Goal: Navigation & Orientation: Find specific page/section

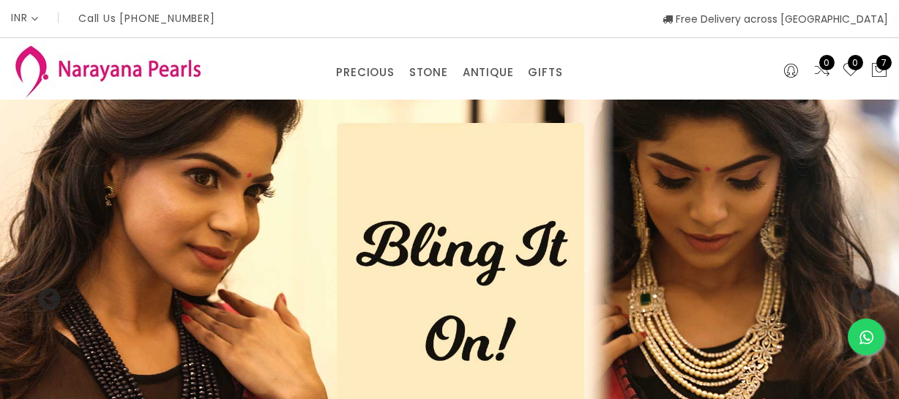
select select "INR"
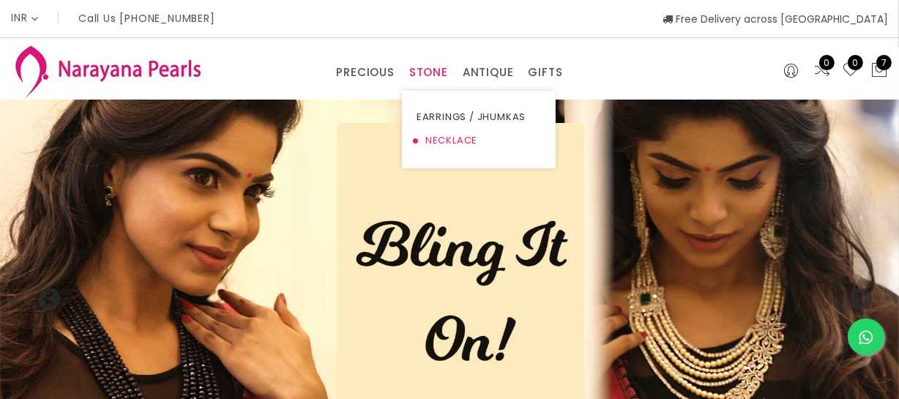
click at [441, 134] on link "NECKLACE" at bounding box center [479, 140] width 124 height 23
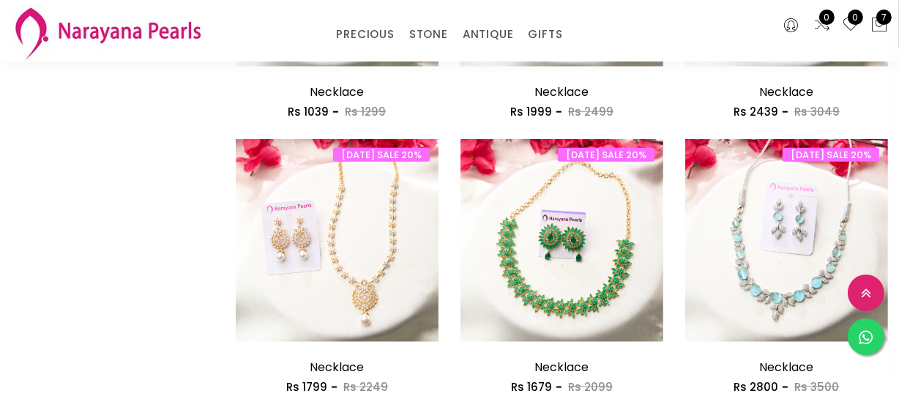
scroll to position [1864, 0]
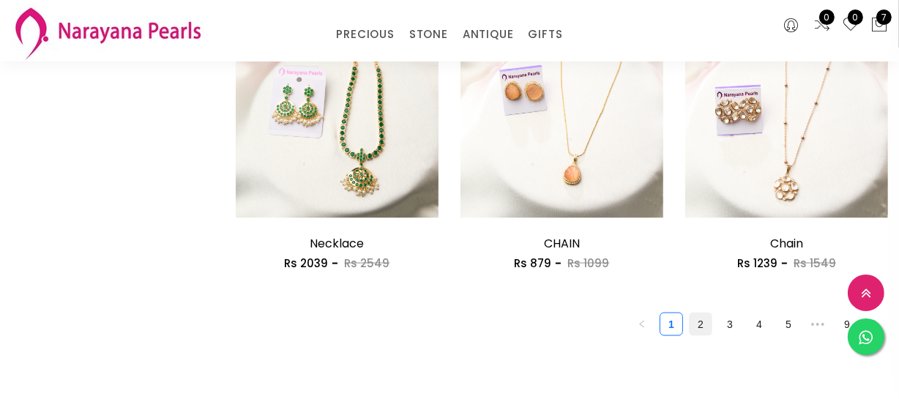
click at [702, 322] on link "2" at bounding box center [701, 324] width 22 height 22
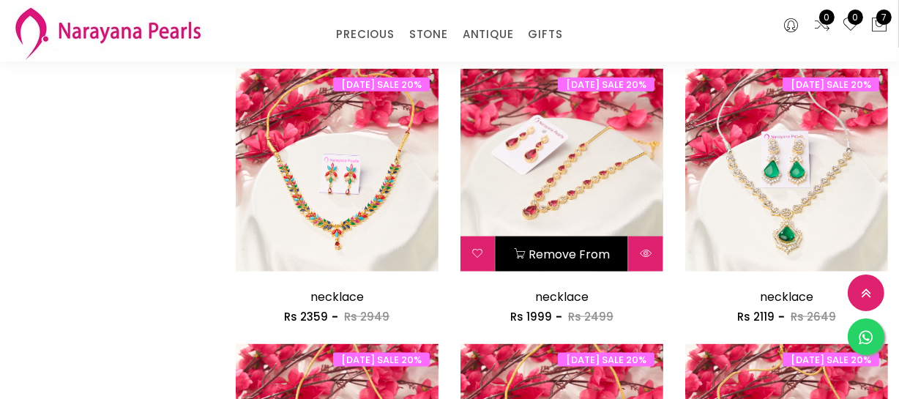
scroll to position [1864, 0]
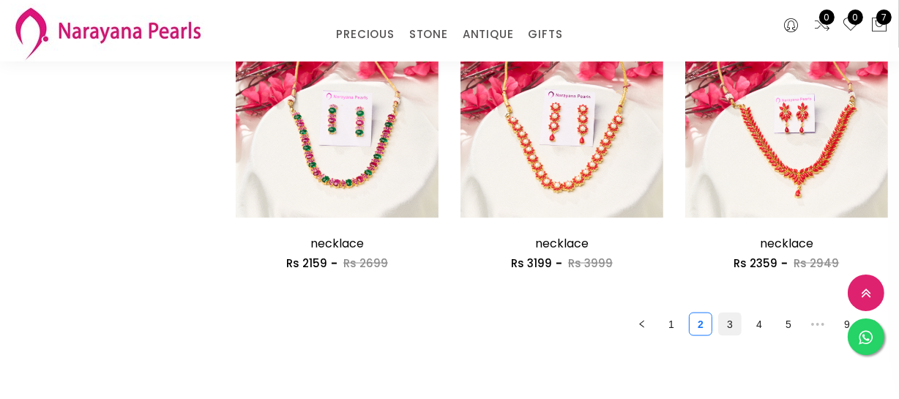
click at [726, 324] on link "3" at bounding box center [730, 324] width 22 height 22
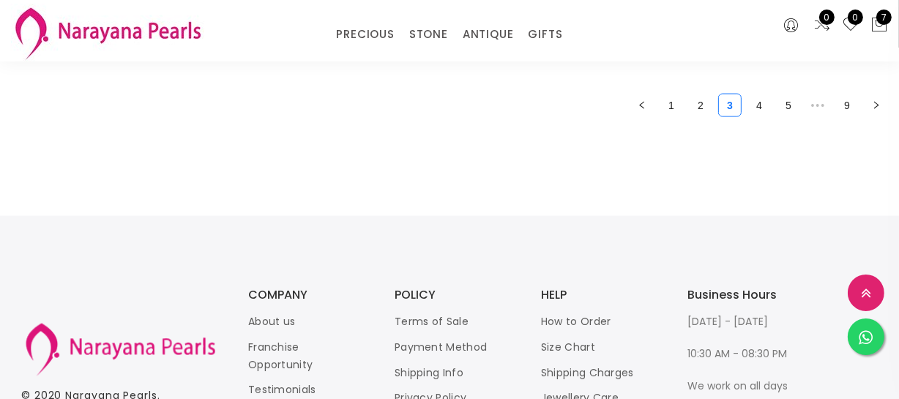
scroll to position [2081, 0]
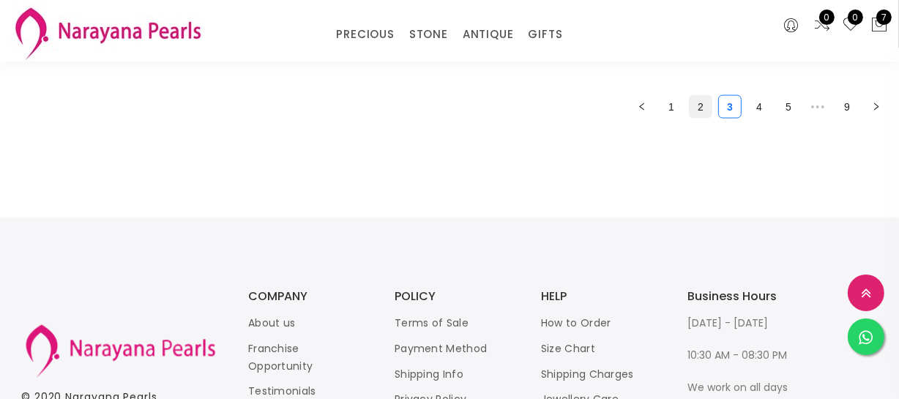
click at [697, 107] on link "2" at bounding box center [701, 107] width 22 height 22
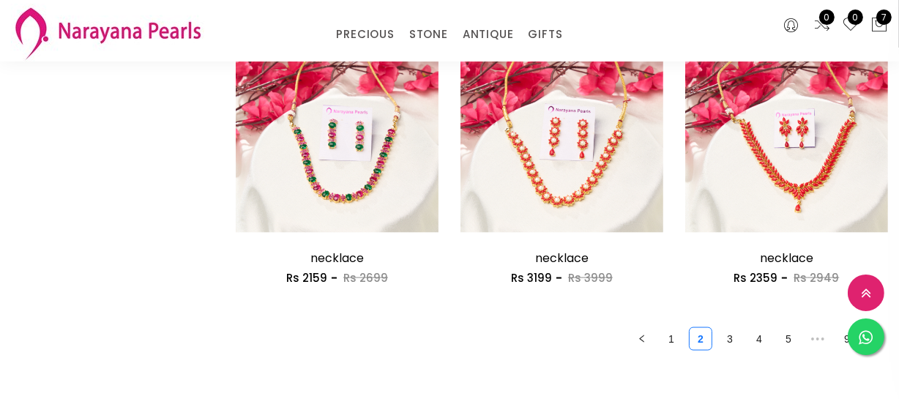
scroll to position [1930, 0]
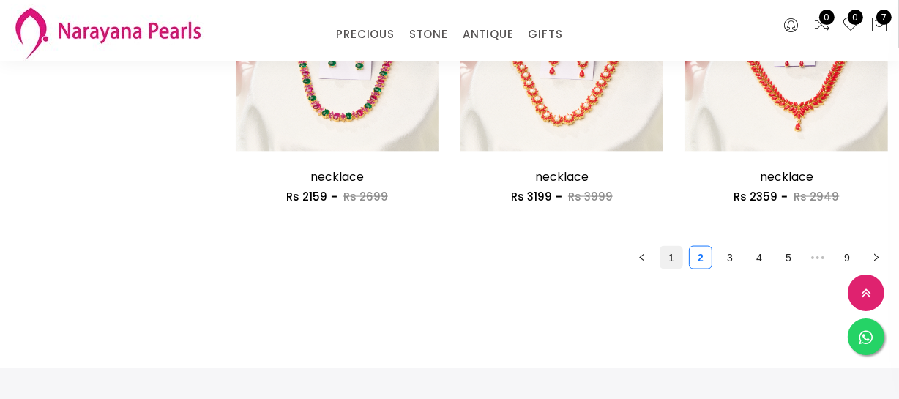
click at [674, 252] on link "1" at bounding box center [672, 258] width 22 height 22
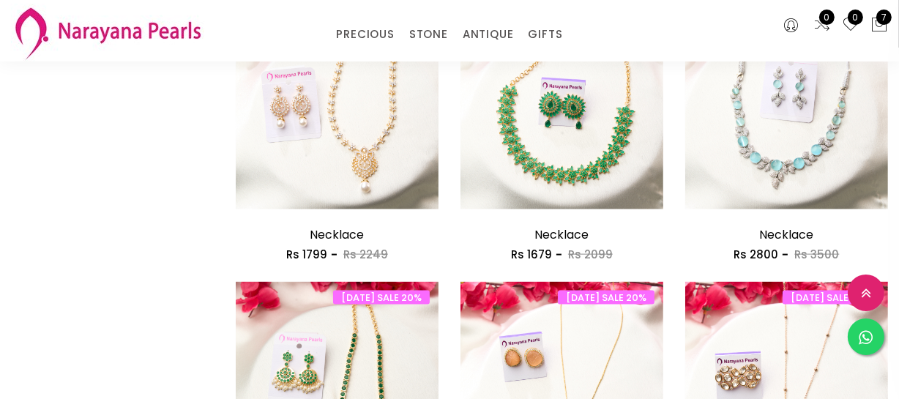
scroll to position [2064, 0]
